Goal: Find contact information: Find contact information

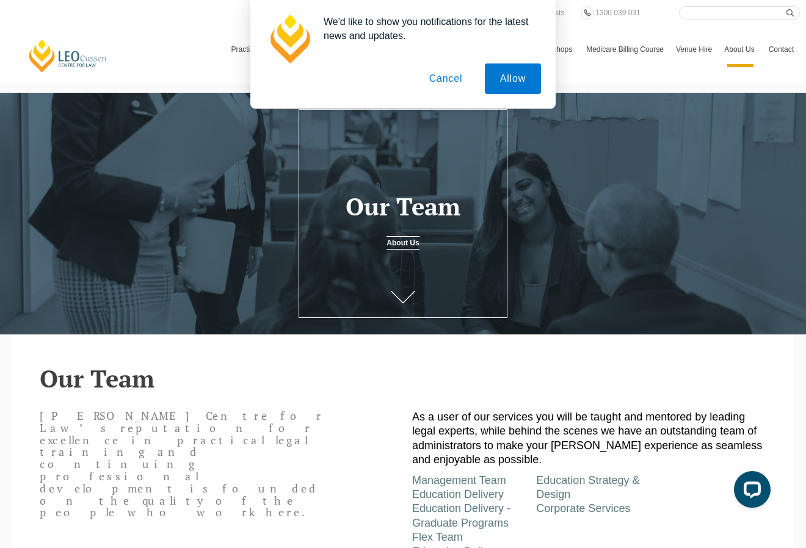
click at [456, 79] on button "Cancel" at bounding box center [446, 79] width 64 height 31
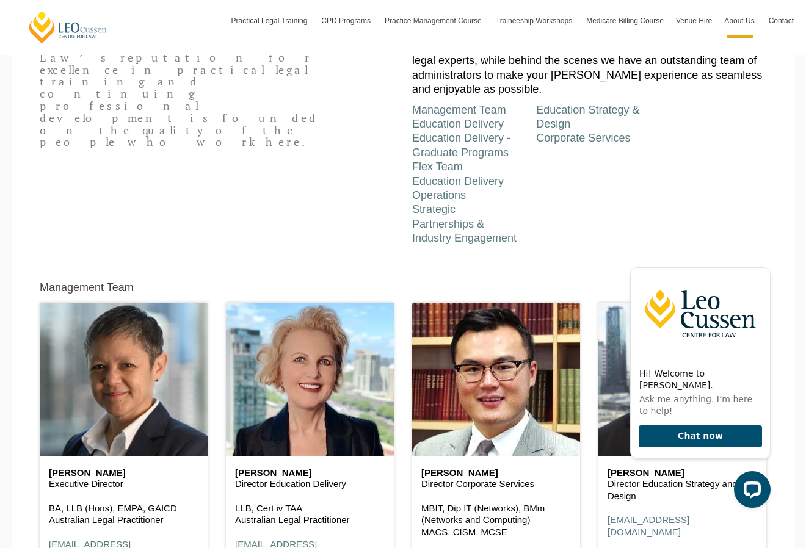
scroll to position [465, 0]
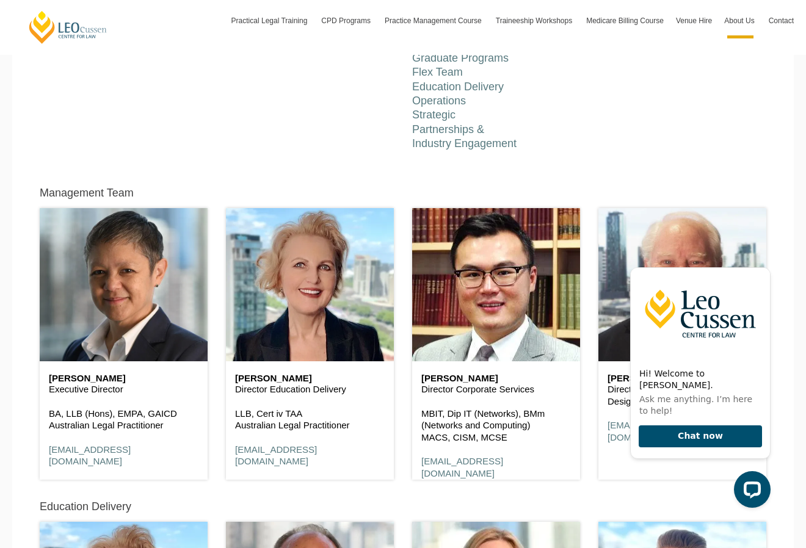
drag, startPoint x: 131, startPoint y: 378, endPoint x: 51, endPoint y: 376, distance: 80.7
click at [51, 376] on h6 "Shirley Southgate" at bounding box center [124, 379] width 150 height 10
copy h6 "Shirley Southgate"
